Goal: Task Accomplishment & Management: Use online tool/utility

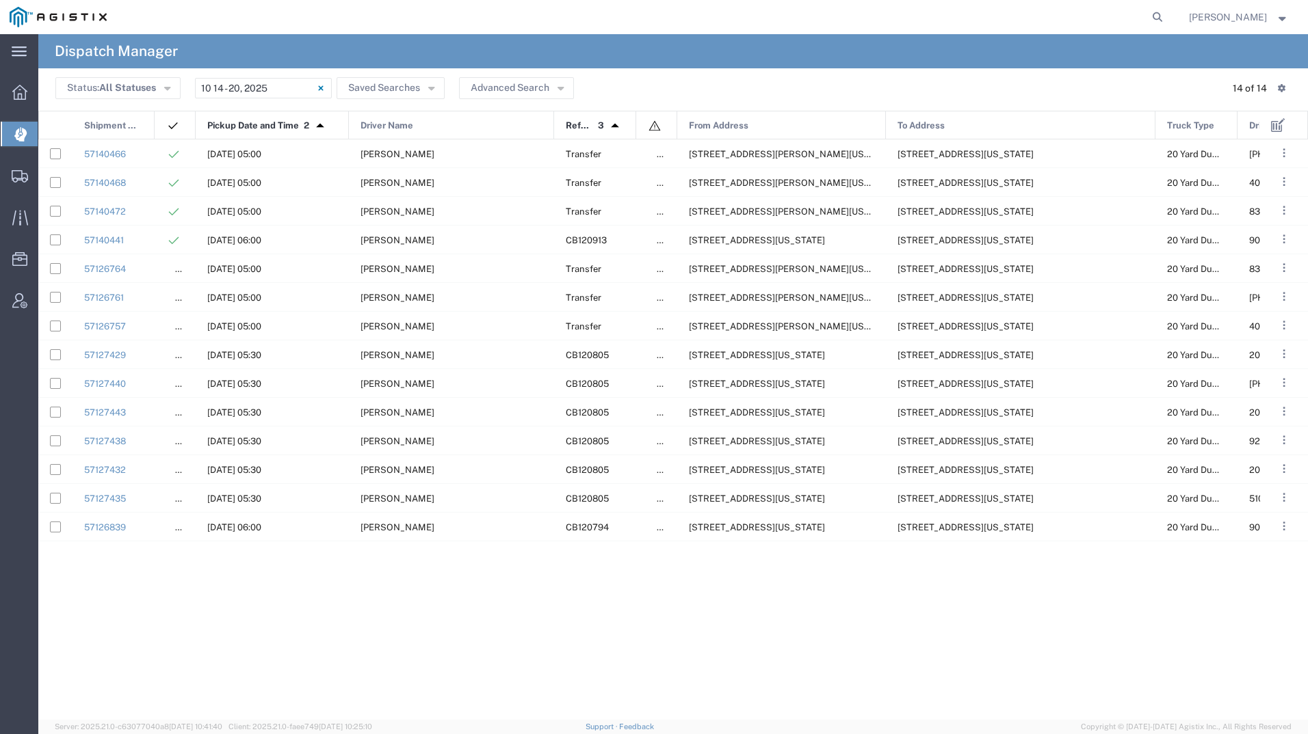
click at [14, 126] on div at bounding box center [20, 134] width 38 height 25
click at [22, 92] on icon at bounding box center [19, 92] width 15 height 15
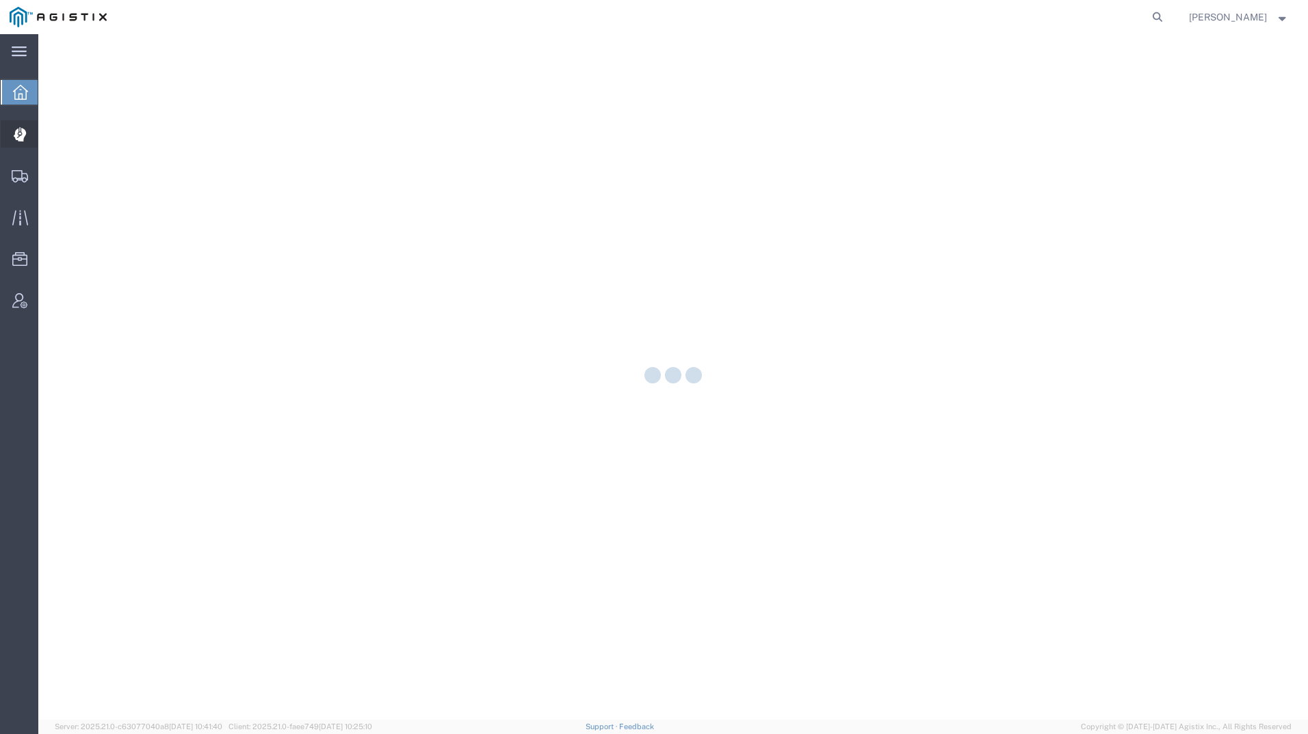
click at [21, 137] on icon at bounding box center [19, 135] width 12 height 14
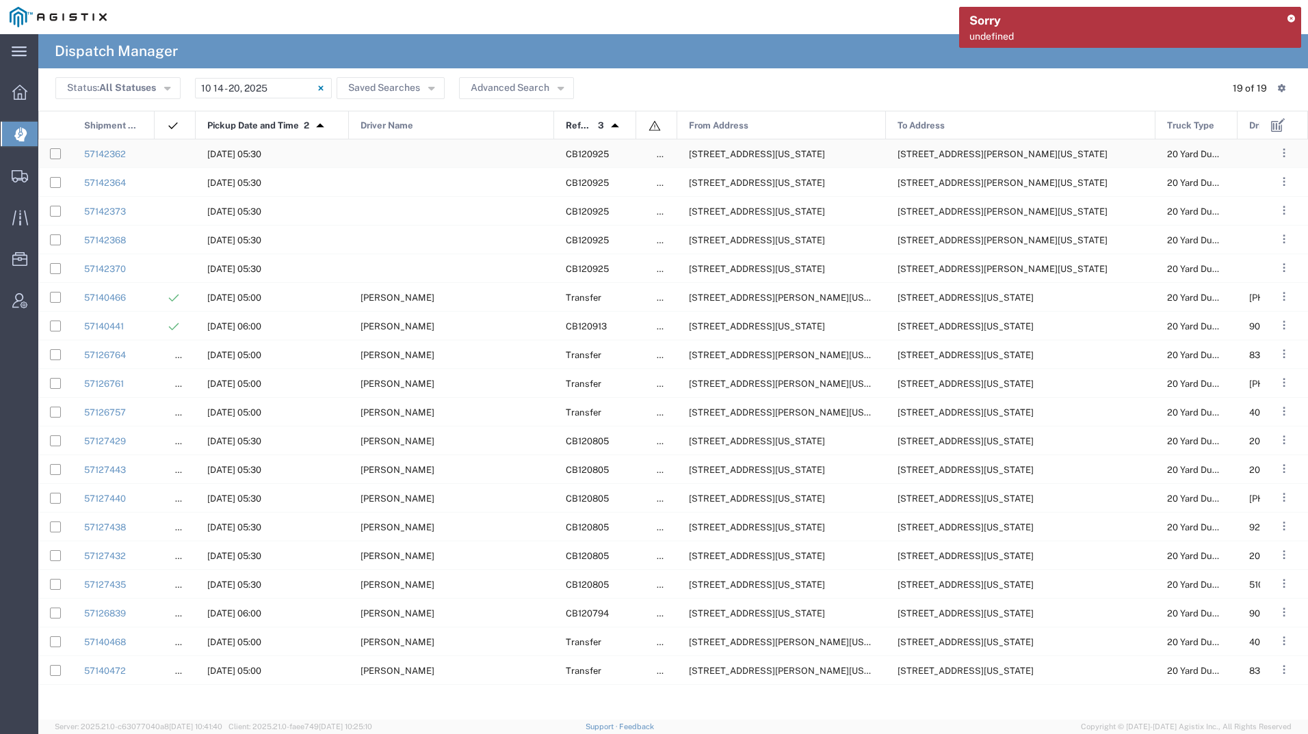
click at [778, 159] on div "[STREET_ADDRESS][US_STATE]" at bounding box center [781, 154] width 209 height 28
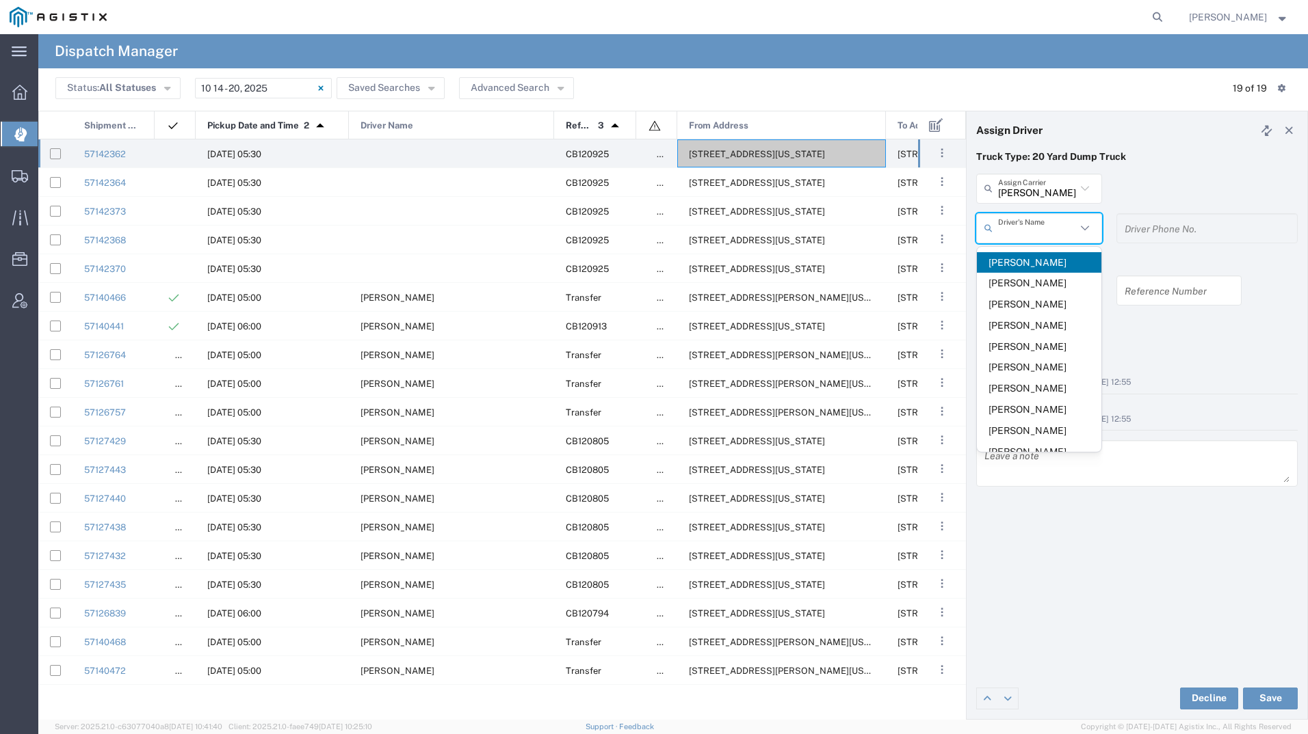
click at [1039, 235] on input "text" at bounding box center [1037, 228] width 78 height 24
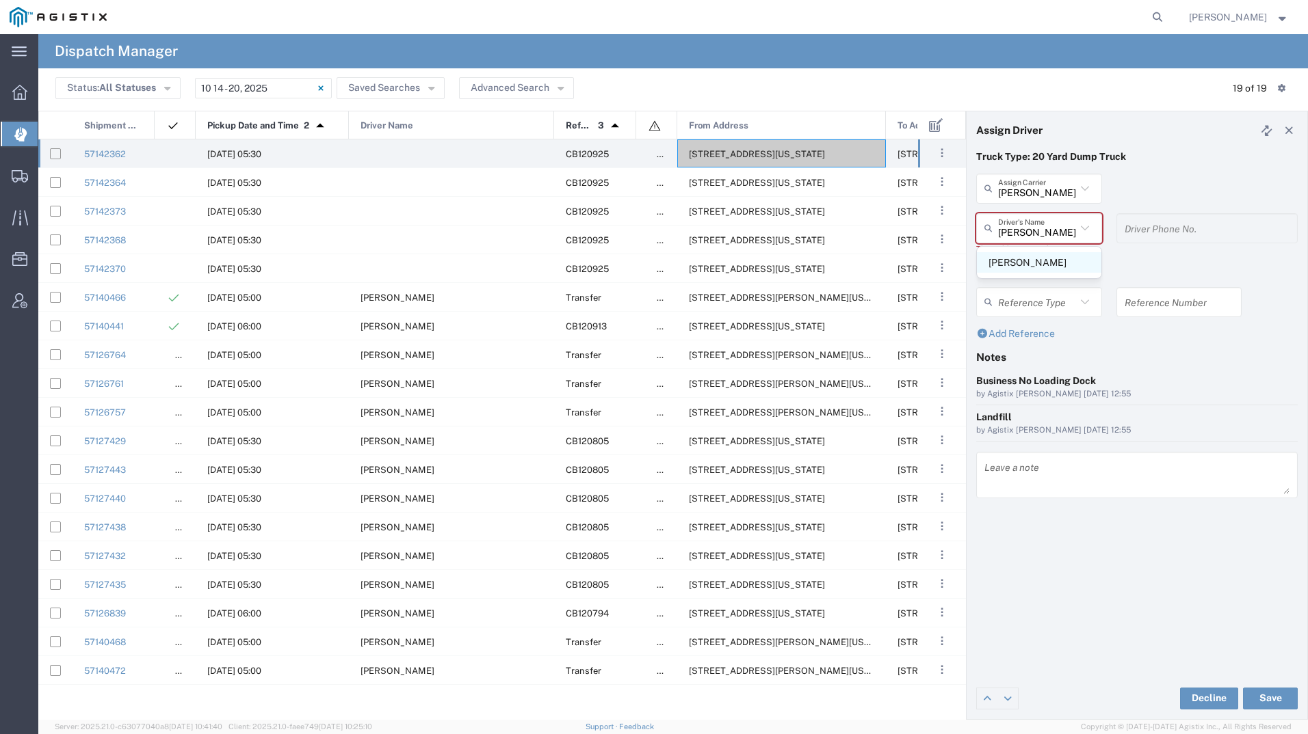
click at [1040, 256] on span "[PERSON_NAME]" at bounding box center [1039, 262] width 124 height 21
type input "[PERSON_NAME]"
type input "2097079350"
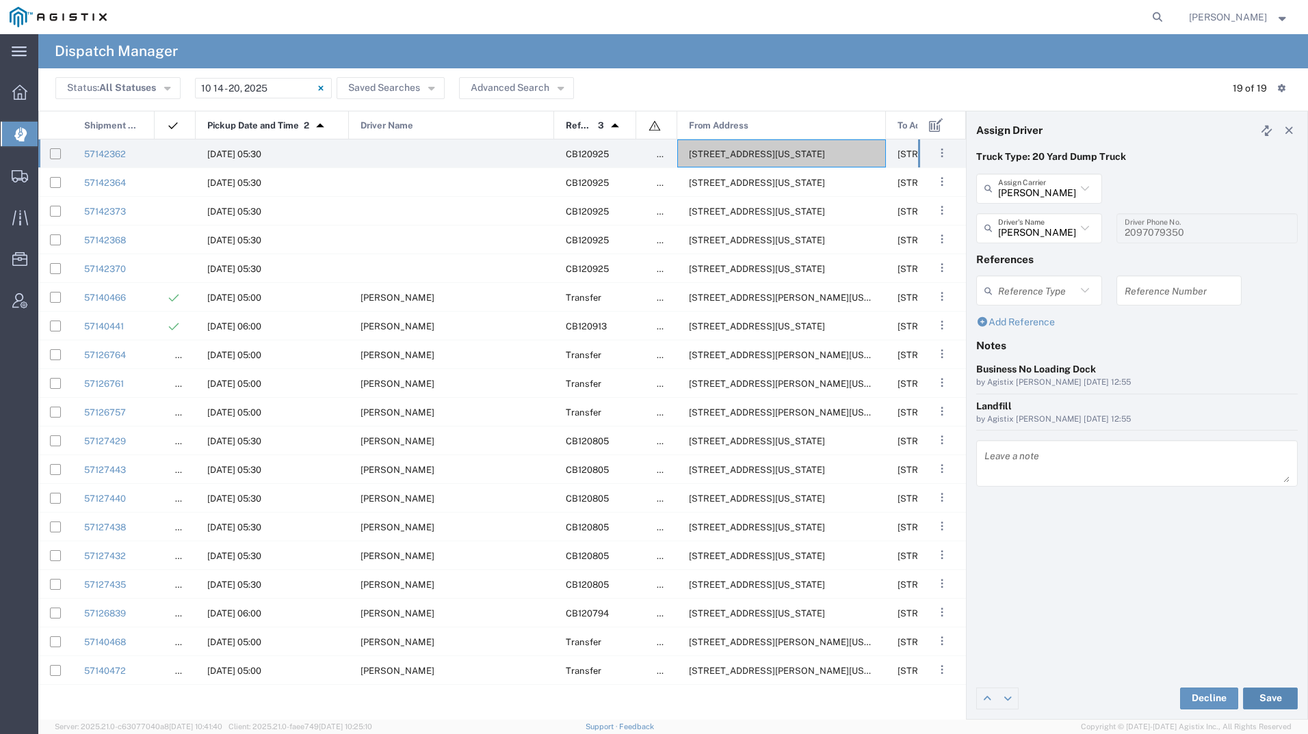
click at [1256, 698] on button "Save" at bounding box center [1270, 699] width 55 height 22
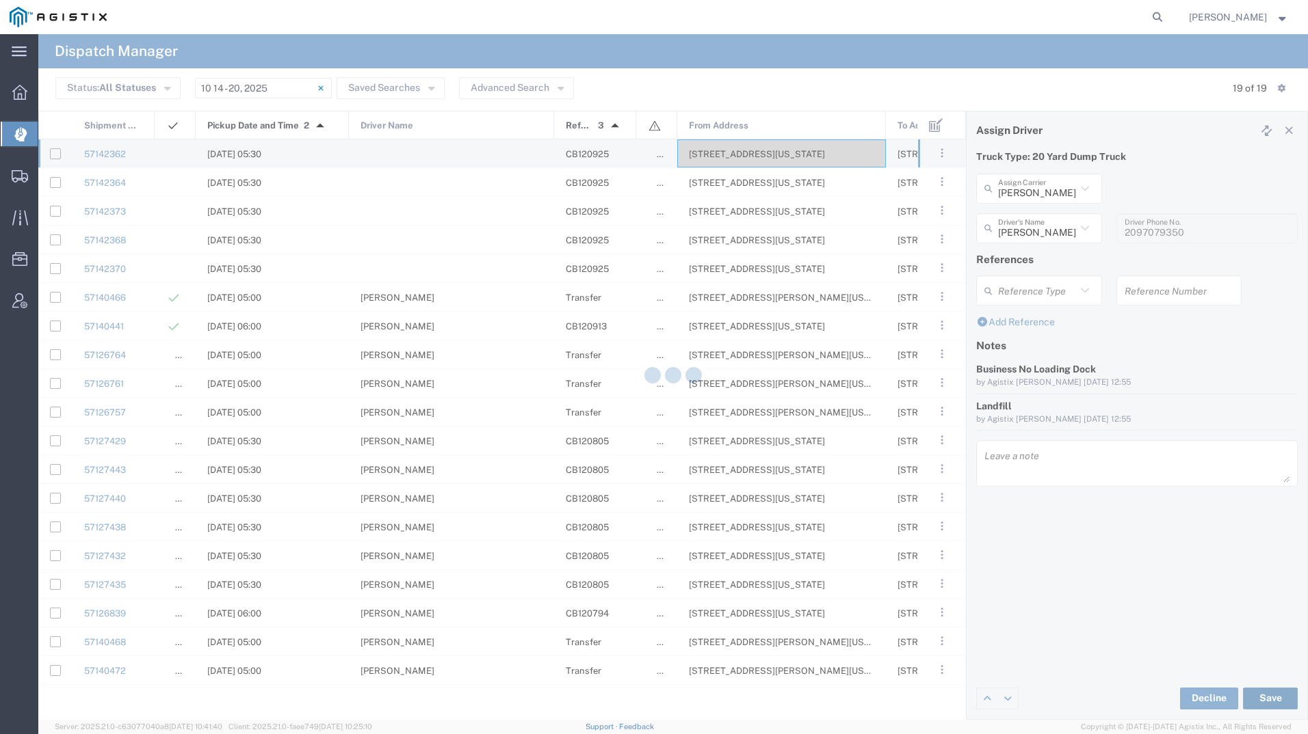
type input "[PERSON_NAME]"
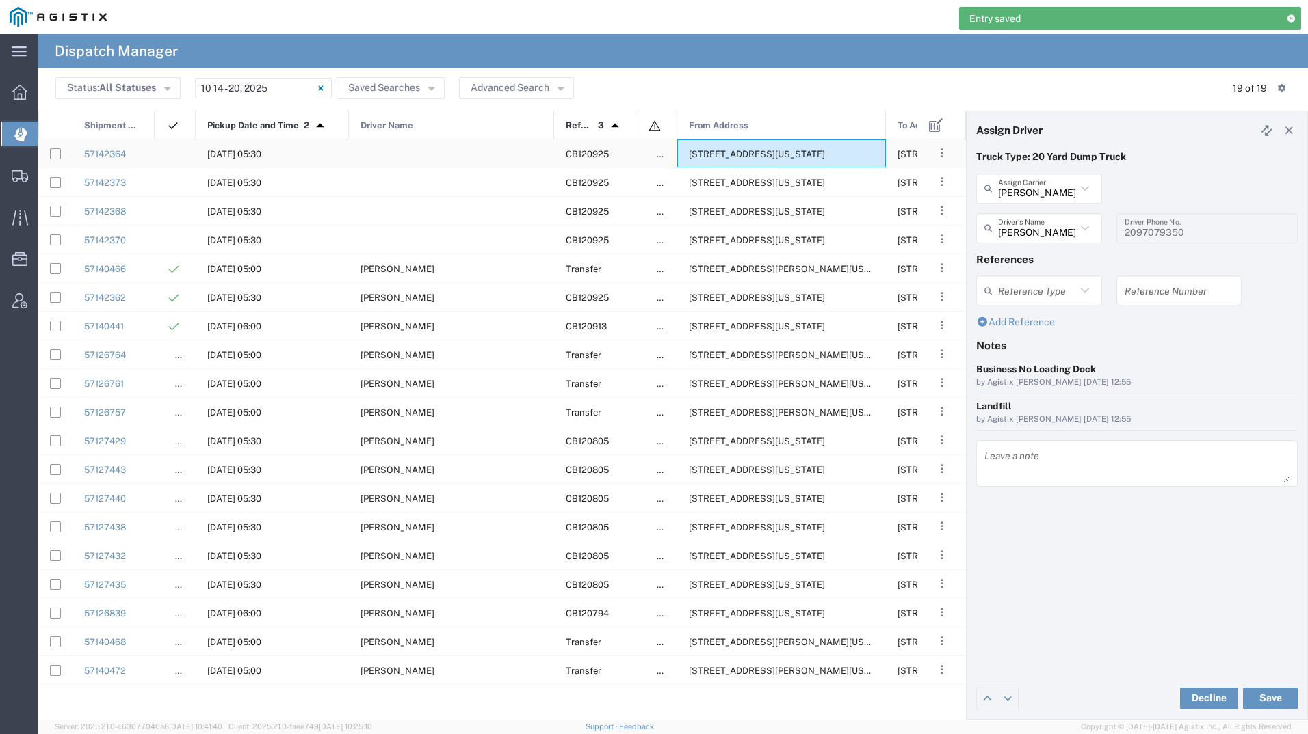
click at [724, 149] on span "[STREET_ADDRESS][US_STATE]" at bounding box center [757, 154] width 136 height 10
click at [1054, 230] on input "text" at bounding box center [1041, 228] width 86 height 24
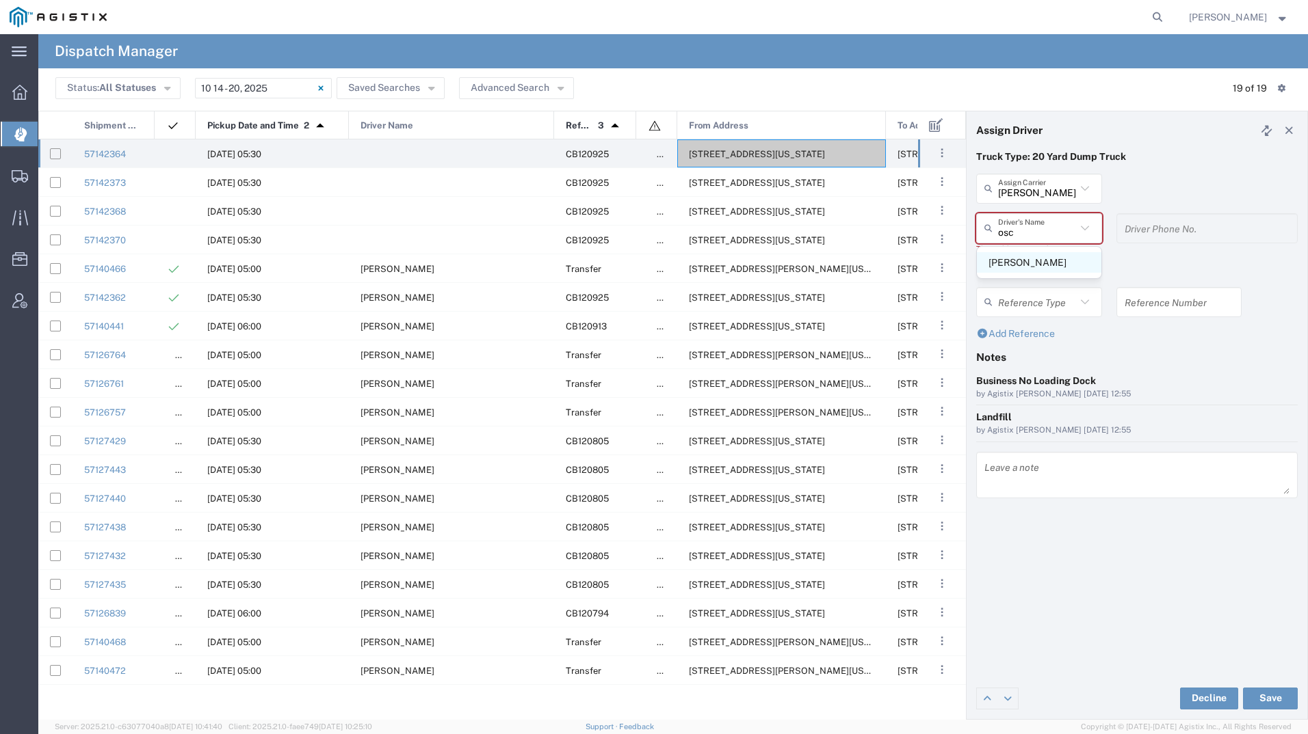
click at [1053, 269] on span "[PERSON_NAME]" at bounding box center [1039, 262] width 124 height 21
type input "[PERSON_NAME]"
type input "2093004091"
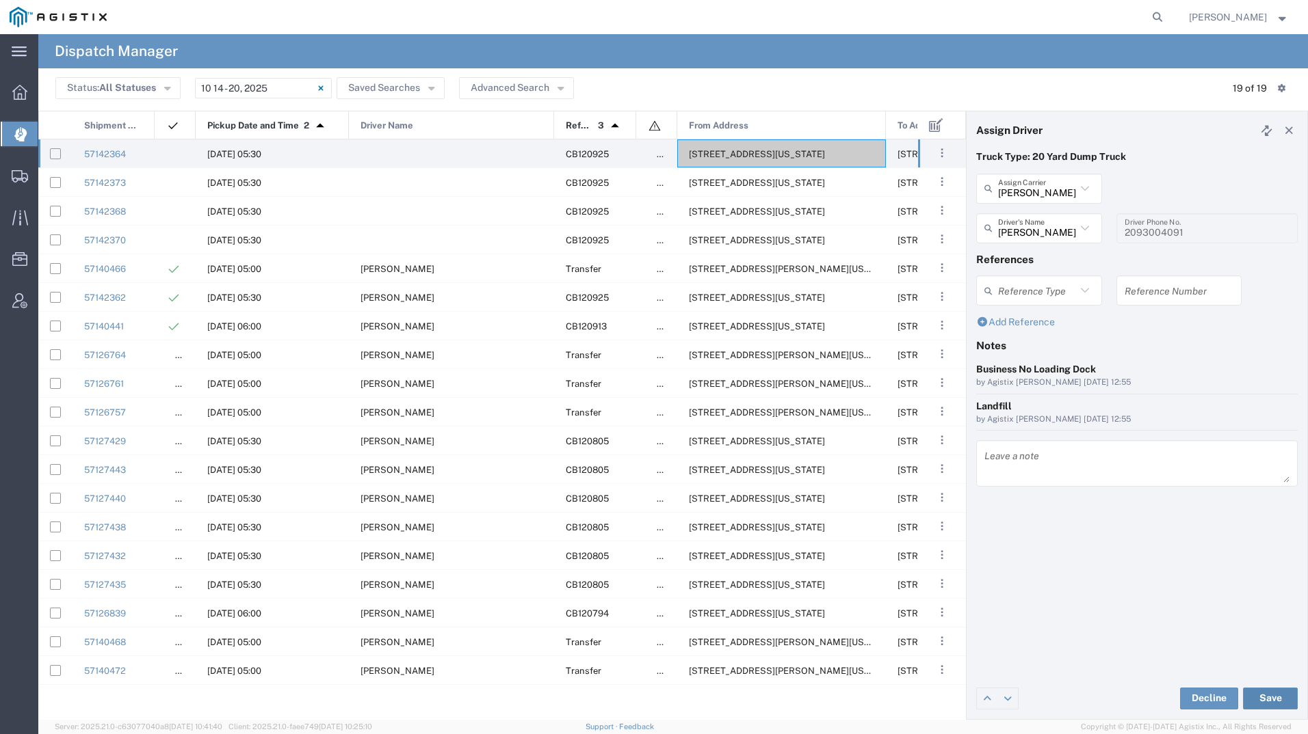
click at [1254, 689] on button "Save" at bounding box center [1270, 699] width 55 height 22
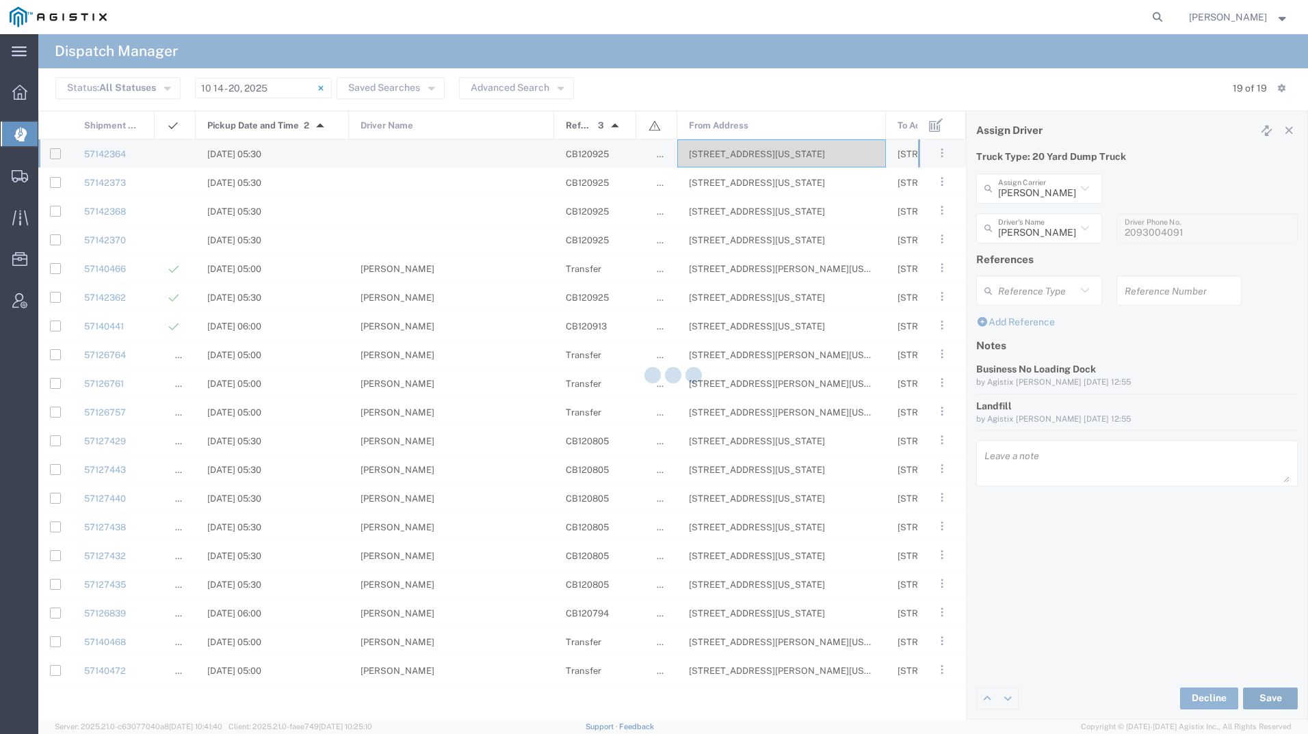
type input "[PERSON_NAME]"
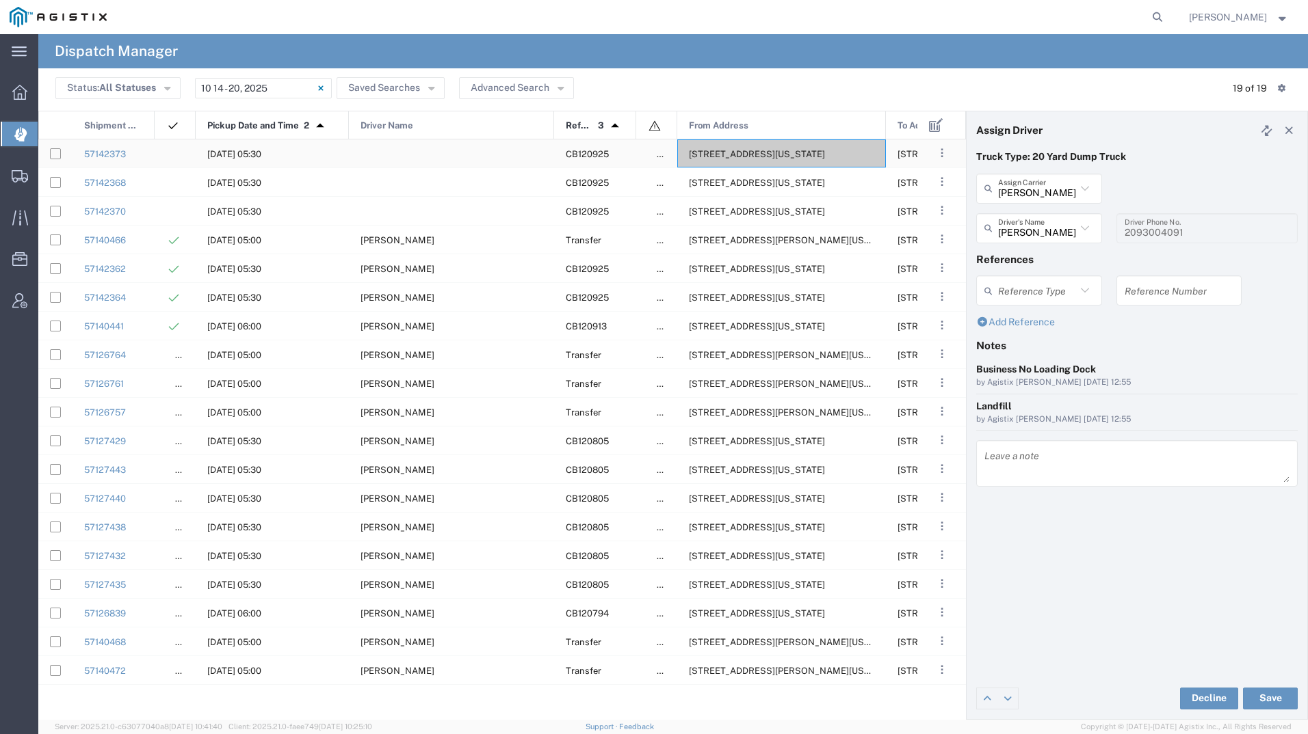
click at [761, 156] on span "[STREET_ADDRESS][US_STATE]" at bounding box center [757, 154] width 136 height 10
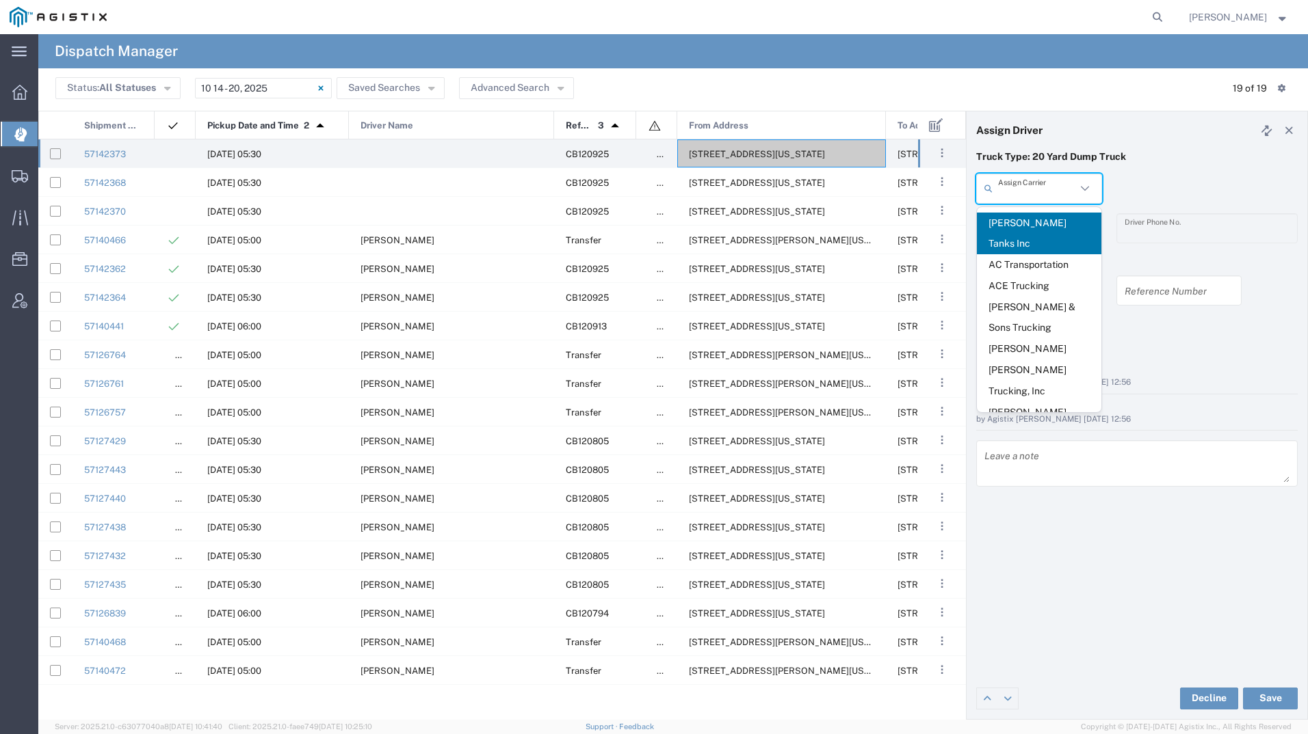
click at [1035, 187] on input "text" at bounding box center [1037, 188] width 78 height 24
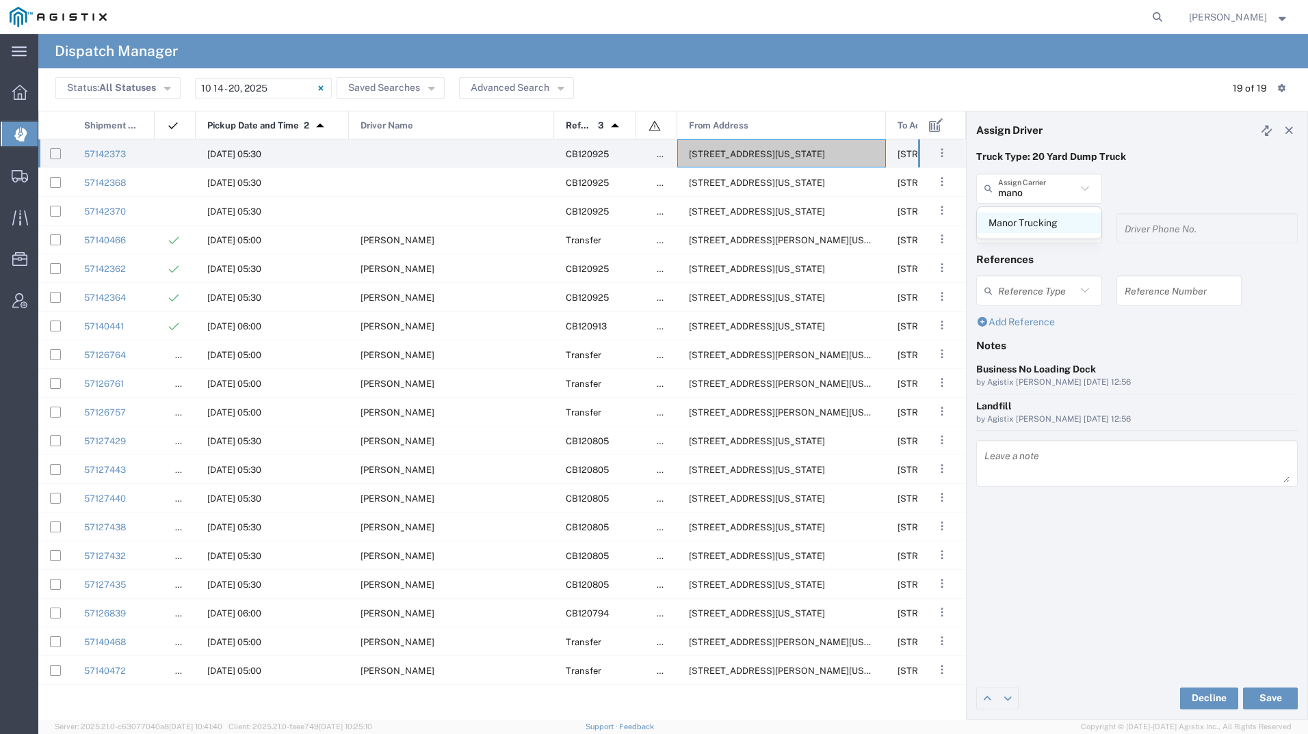
click at [1020, 225] on span "Manor Trucking" at bounding box center [1039, 223] width 124 height 21
type input "Manor Trucking"
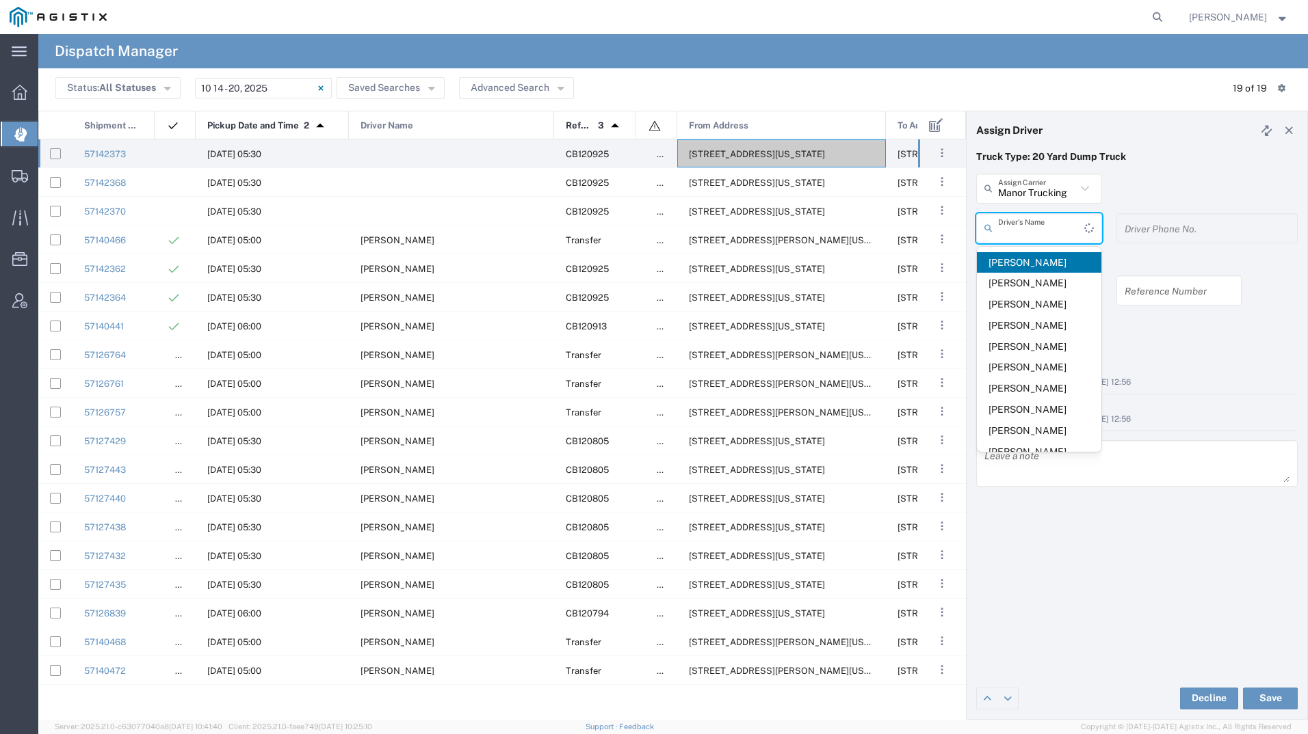
click at [1020, 225] on input "text" at bounding box center [1041, 228] width 86 height 24
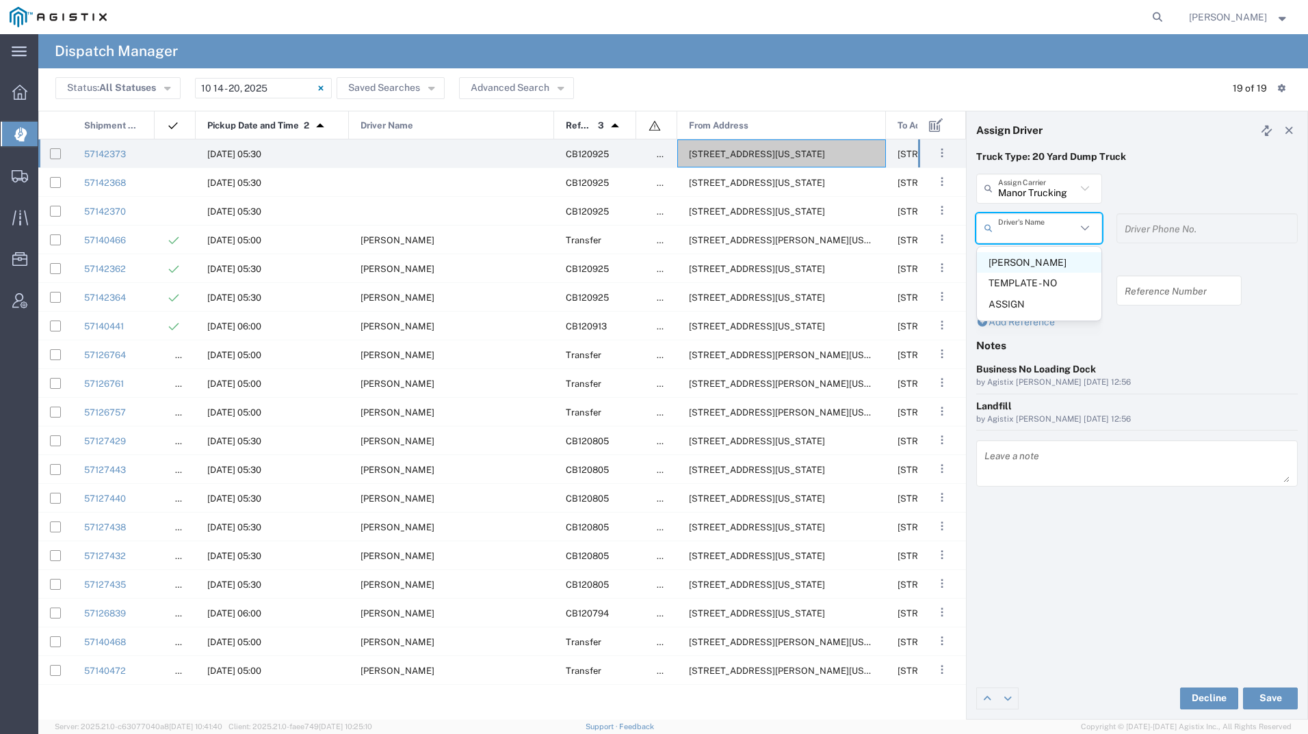
click at [1025, 261] on span "[PERSON_NAME]" at bounding box center [1039, 262] width 124 height 21
type input "[PERSON_NAME]"
type input "2093218686"
click at [1261, 693] on button "Save" at bounding box center [1270, 699] width 55 height 22
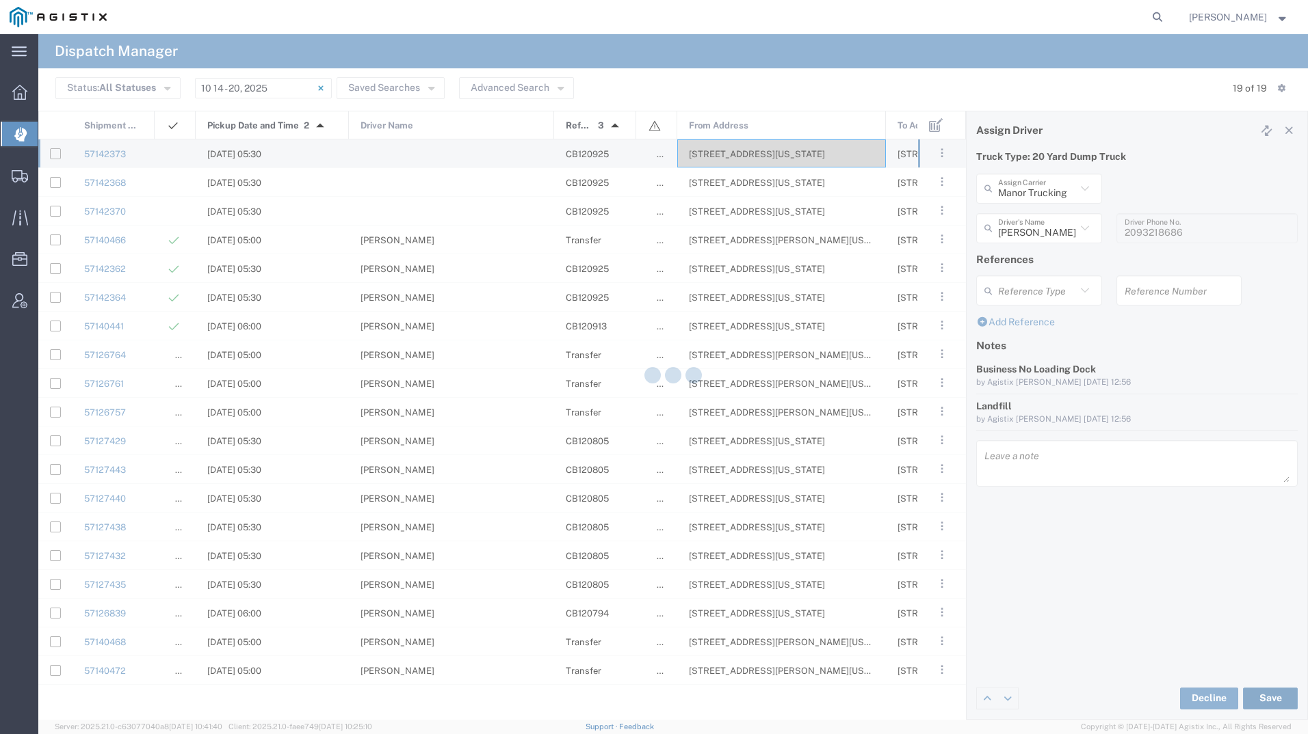
type input "[PERSON_NAME]"
type input "Manor Trucking"
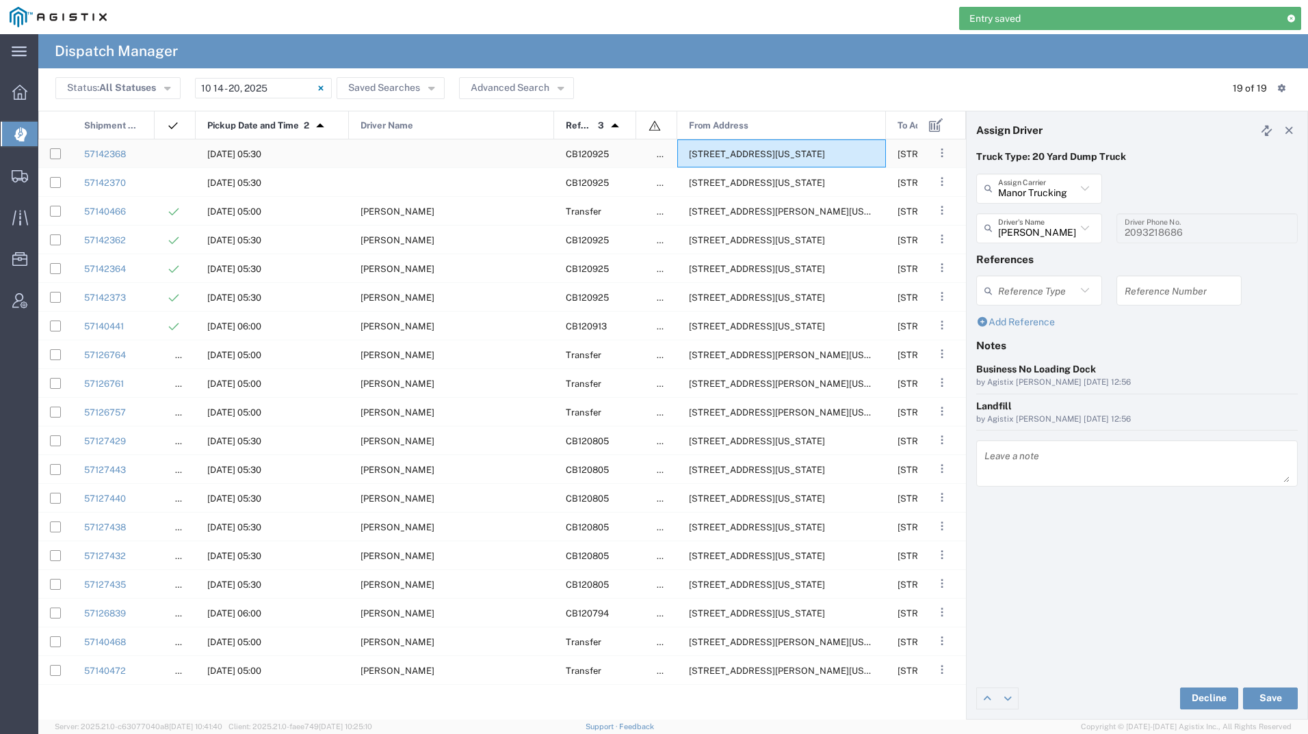
click at [739, 162] on div "[STREET_ADDRESS][US_STATE]" at bounding box center [781, 154] width 209 height 28
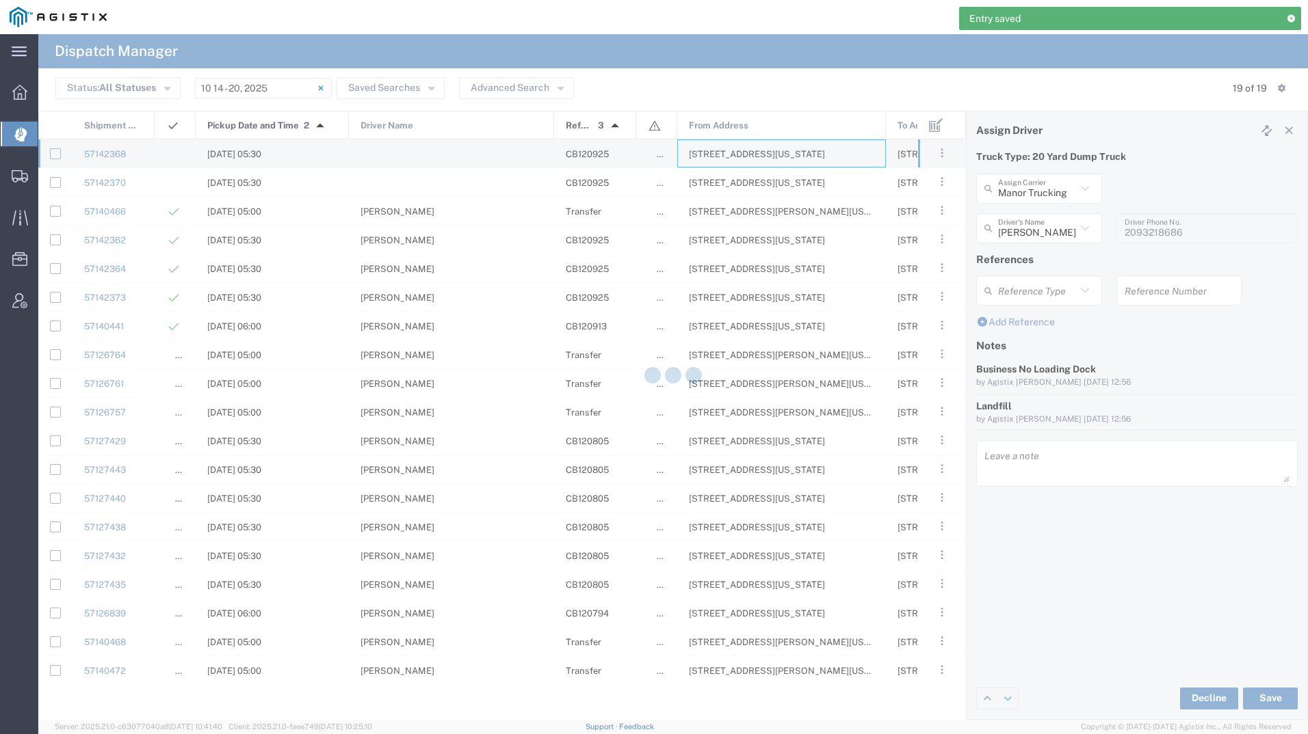
type input "[PERSON_NAME] Tanks Inc"
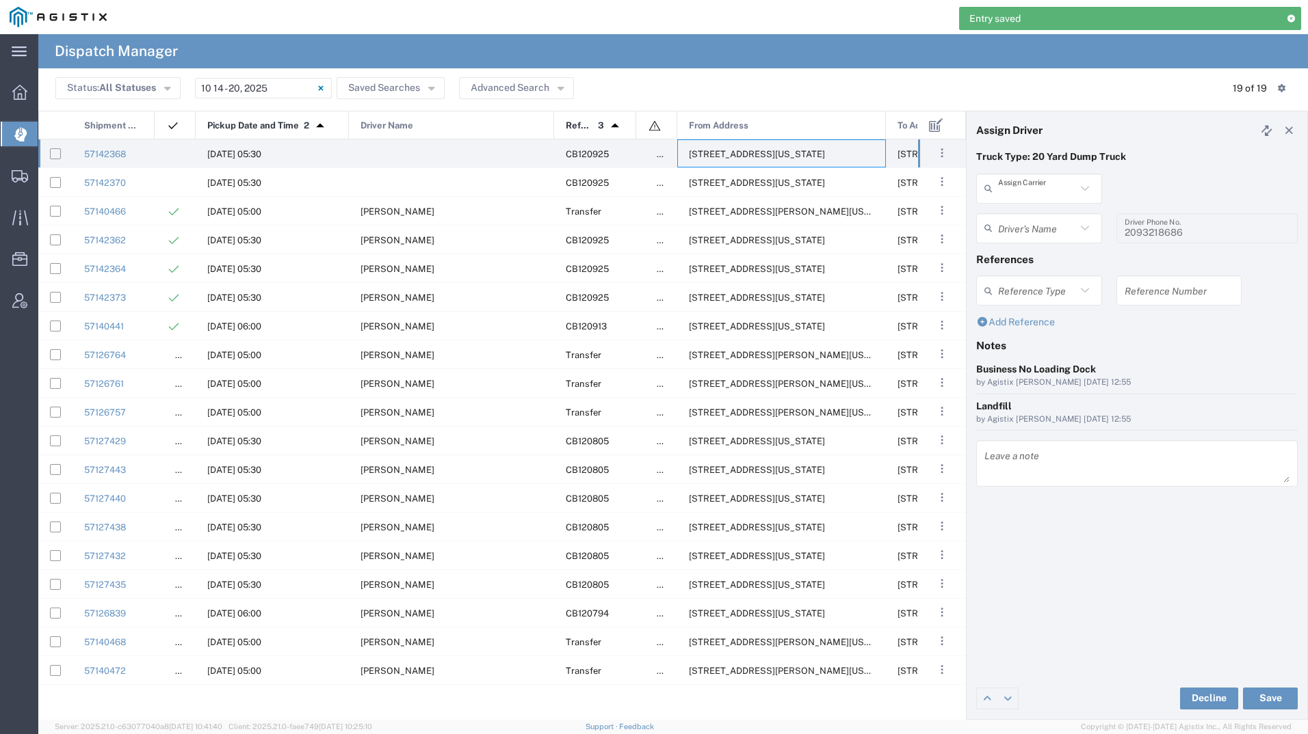
click at [1025, 188] on input "text" at bounding box center [1037, 188] width 78 height 24
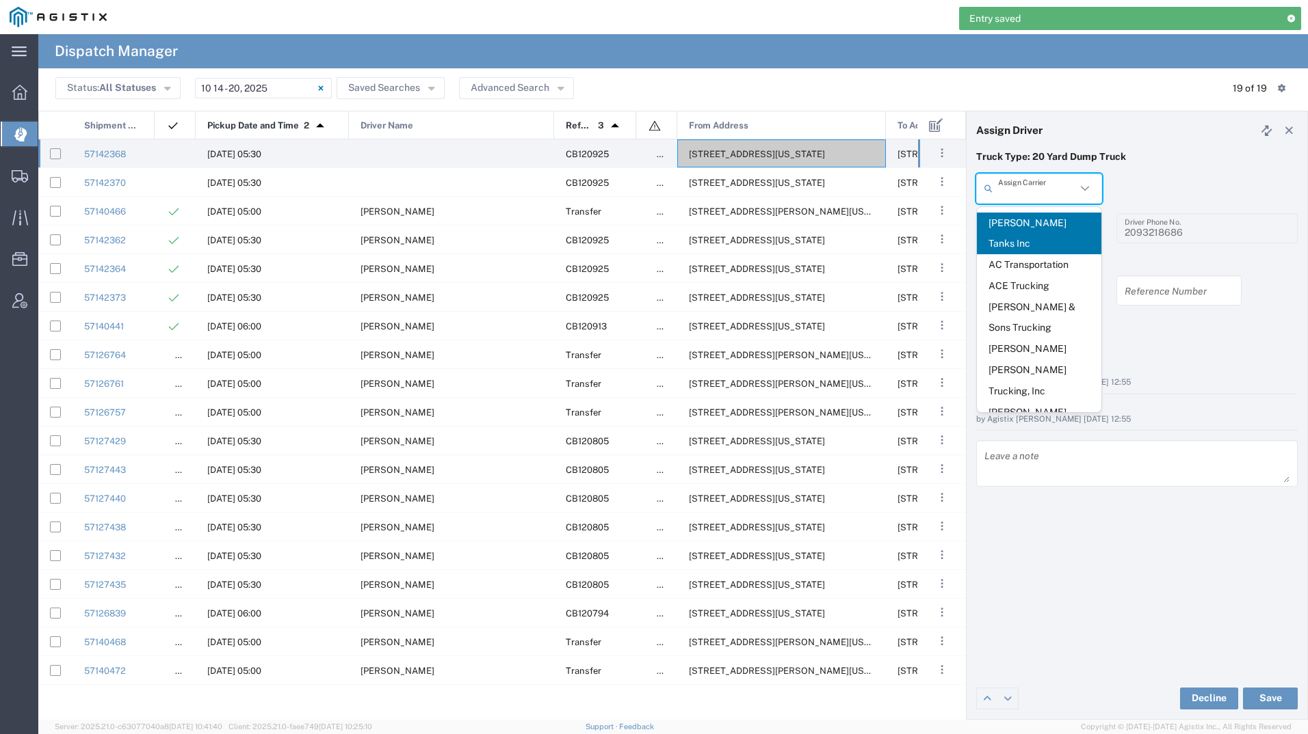
type input "v"
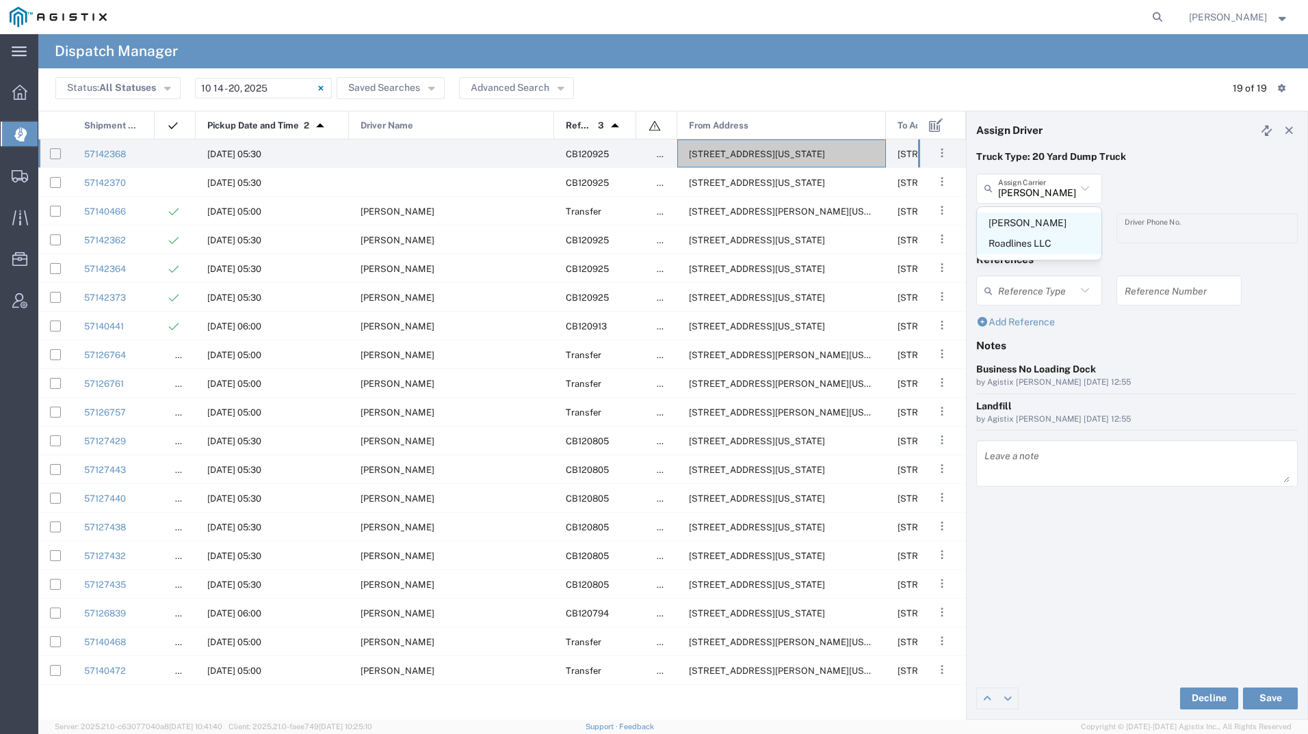
click at [1028, 216] on span "[PERSON_NAME] Roadlines LLC" at bounding box center [1039, 234] width 124 height 42
type input "[PERSON_NAME] Roadlines LLC"
click at [1024, 223] on input "text" at bounding box center [1037, 228] width 78 height 24
click at [1018, 255] on span "[PERSON_NAME]" at bounding box center [1039, 262] width 124 height 21
type input "[PERSON_NAME]"
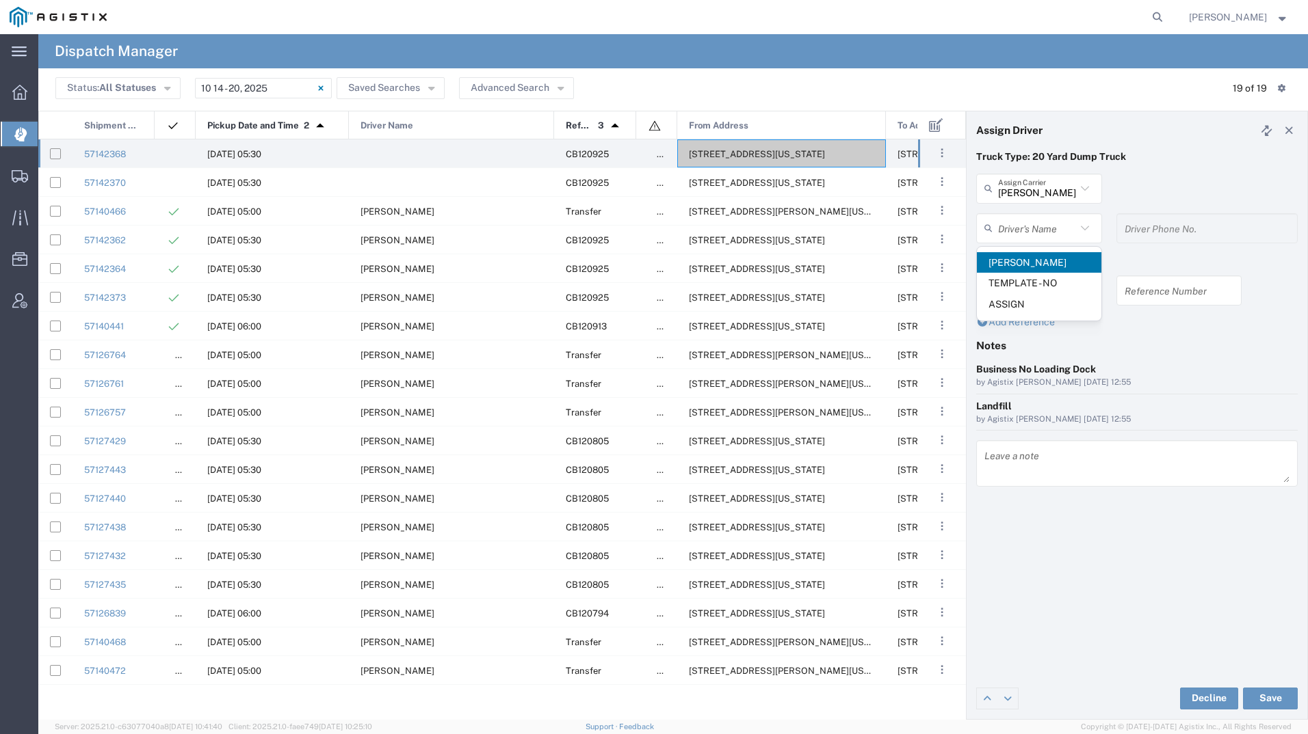
type input "5107149934"
click at [1278, 696] on button "Save" at bounding box center [1270, 699] width 55 height 22
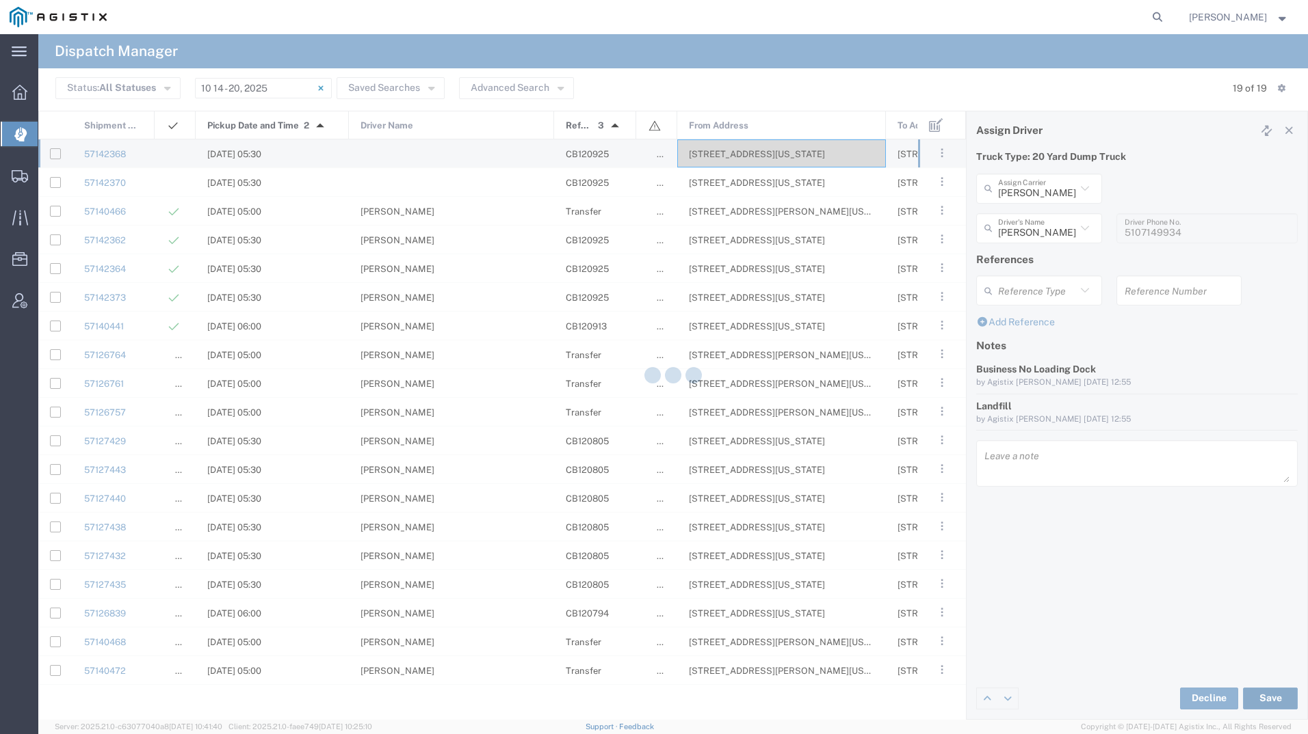
type input "[PERSON_NAME]"
type input "[PERSON_NAME] Roadlines LLC"
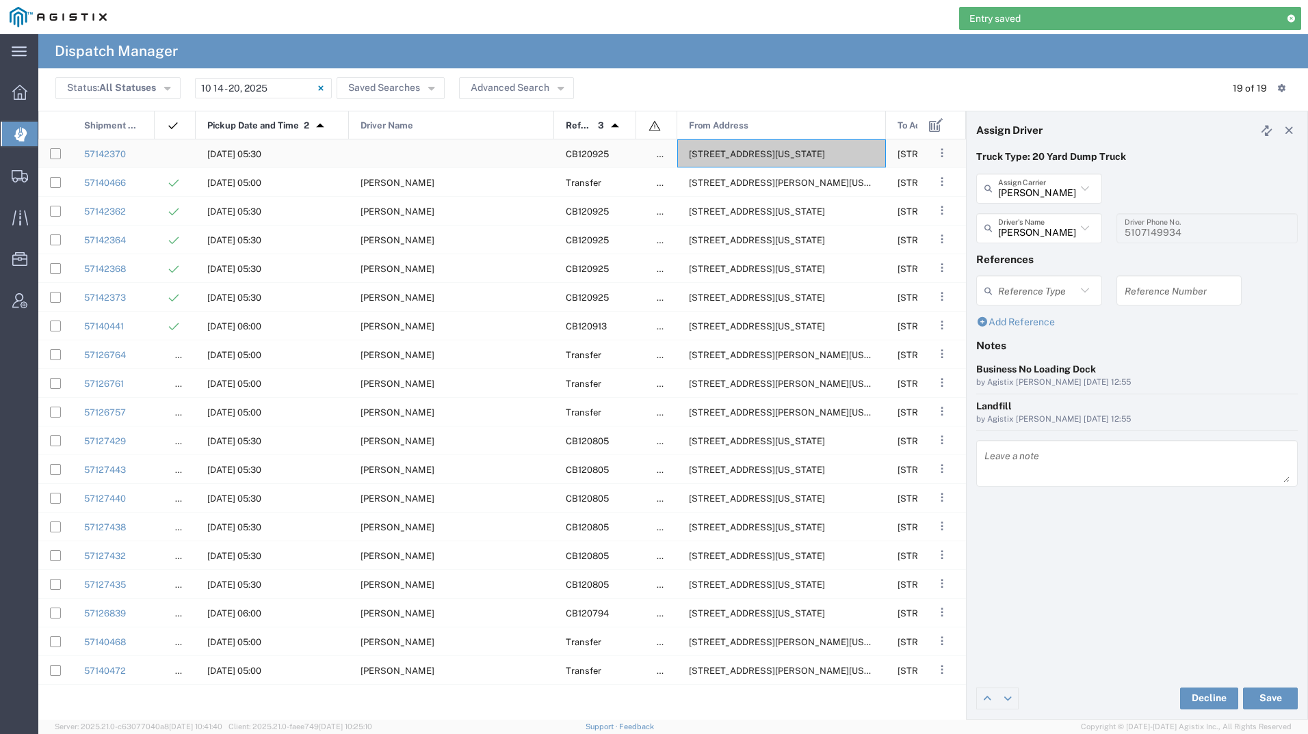
click at [748, 145] on div "[STREET_ADDRESS][US_STATE]" at bounding box center [781, 154] width 209 height 28
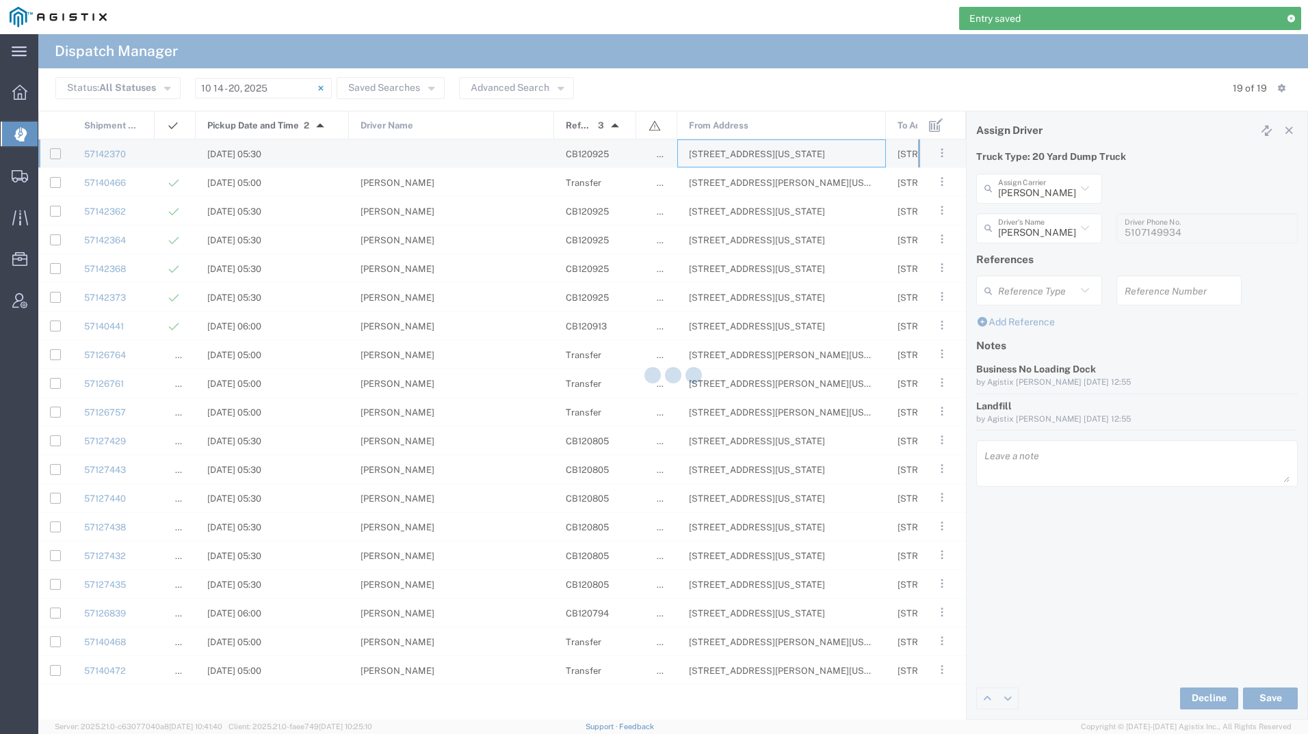
type input "[PERSON_NAME] Tanks Inc"
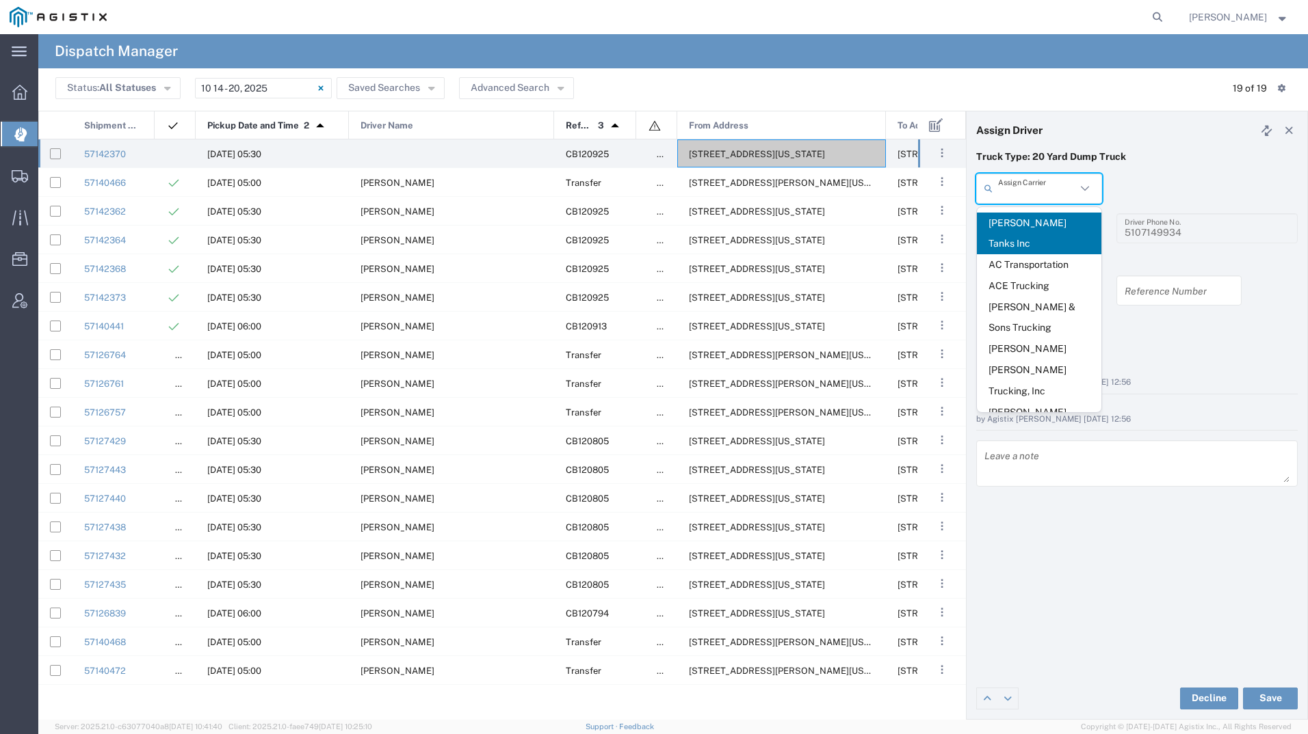
click at [1012, 185] on input "text" at bounding box center [1037, 188] width 78 height 24
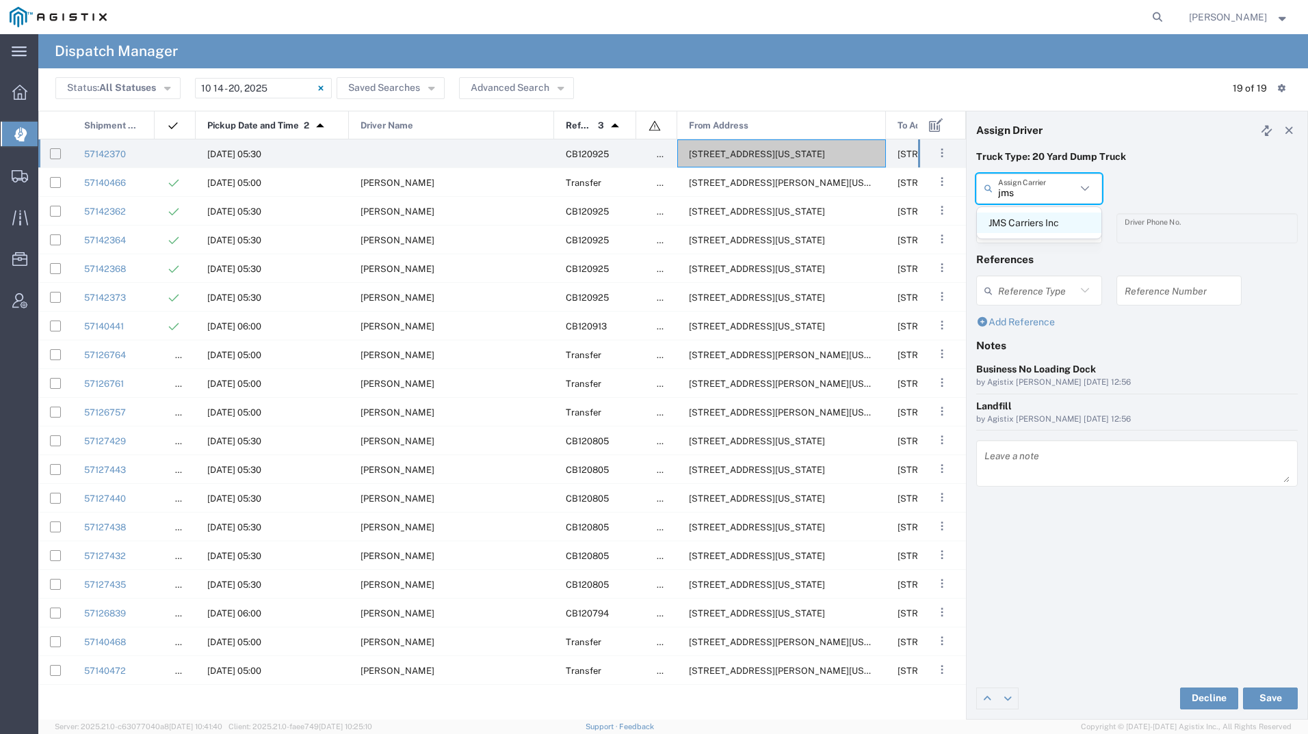
click at [1022, 217] on span "JMS Carriers Inc" at bounding box center [1039, 223] width 124 height 21
type input "JMS Carriers Inc"
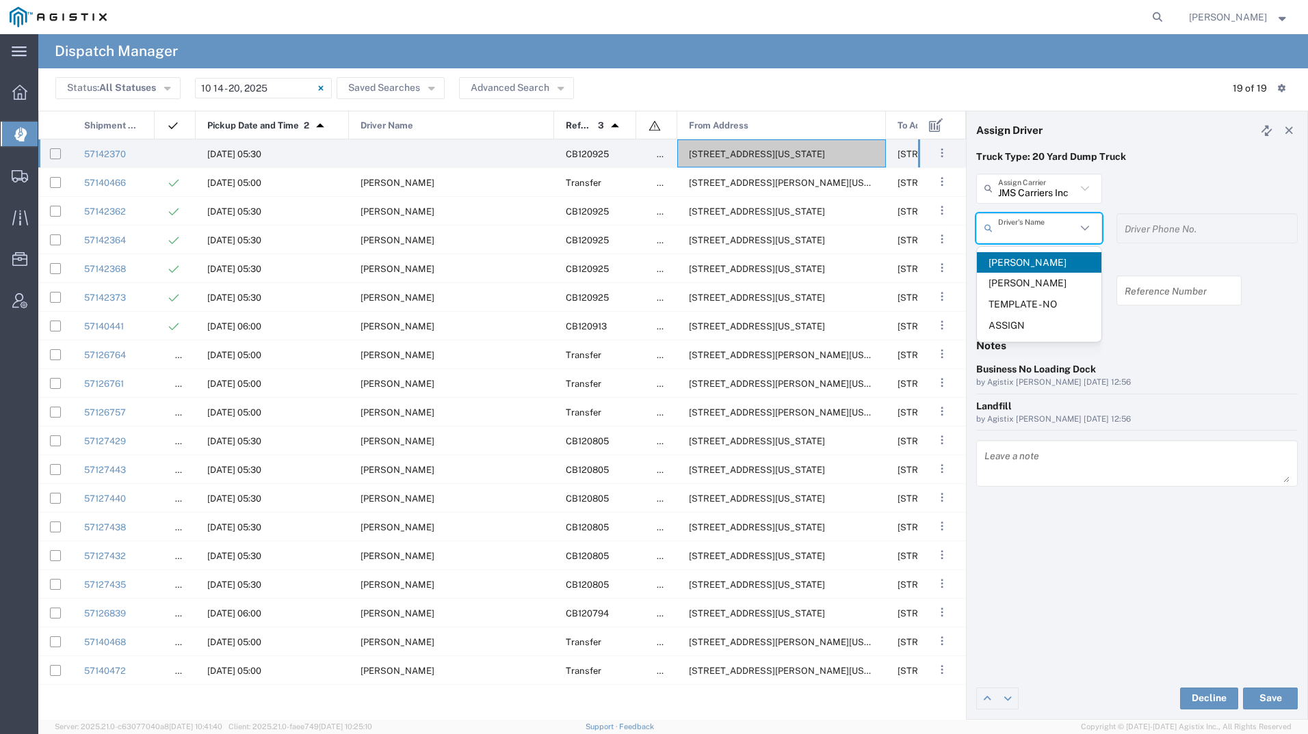
click at [1023, 232] on input "text" at bounding box center [1037, 228] width 78 height 24
click at [1021, 263] on span "[PERSON_NAME]" at bounding box center [1039, 262] width 124 height 21
type input "[PERSON_NAME]"
type input "[PHONE_NUMBER]"
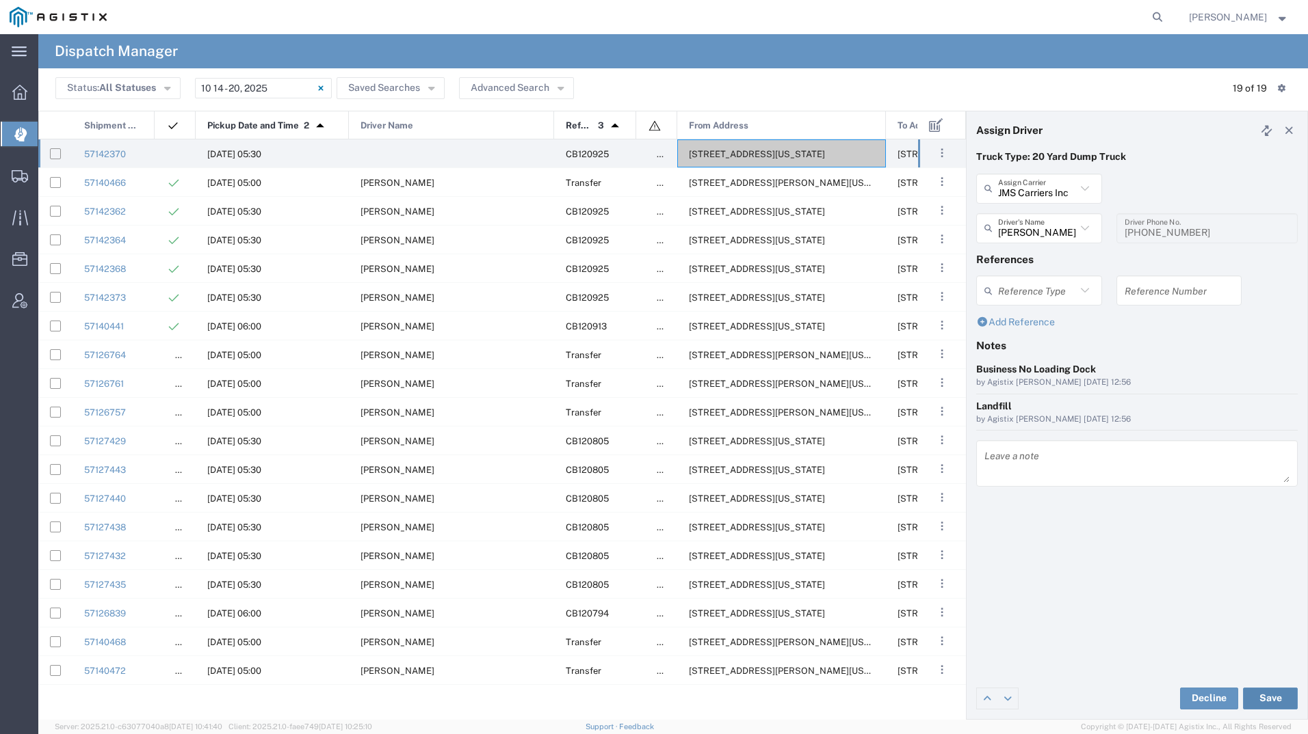
click at [1271, 695] on button "Save" at bounding box center [1270, 699] width 55 height 22
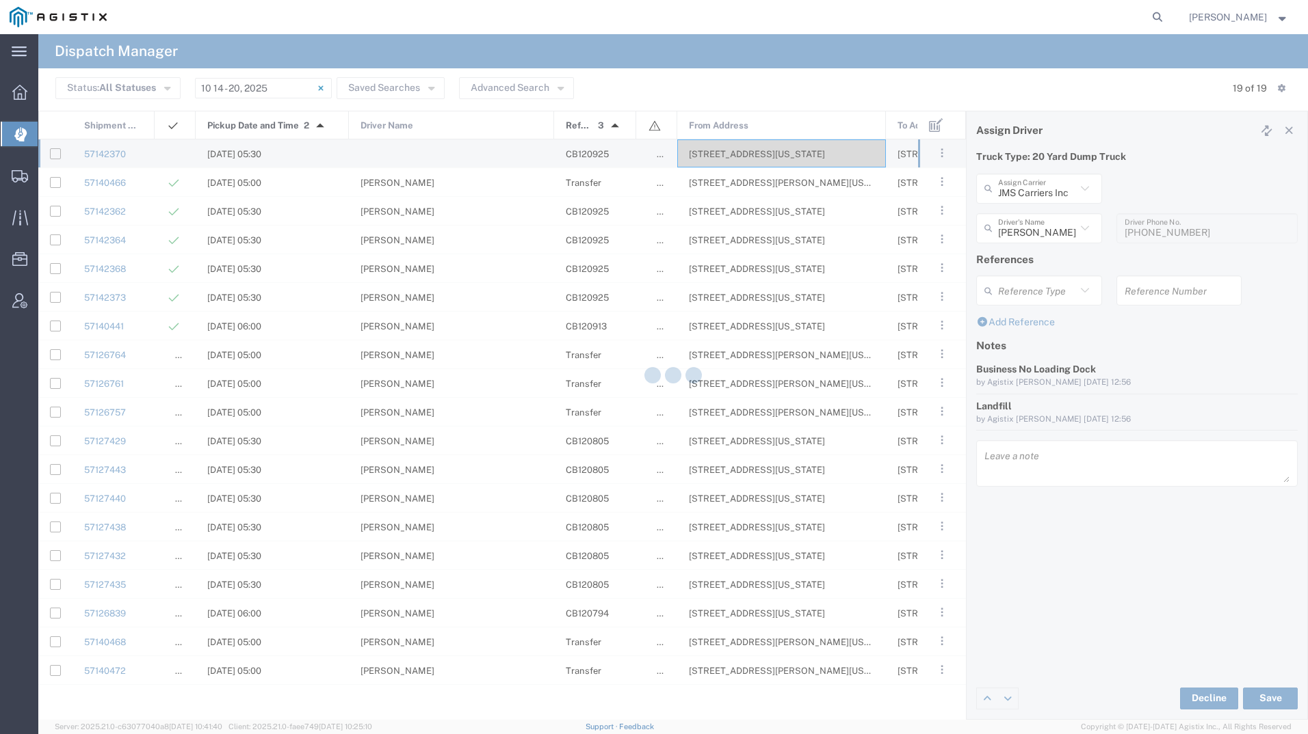
type input "[PERSON_NAME]"
type input "JMS Carriers Inc"
